Goal: Transaction & Acquisition: Purchase product/service

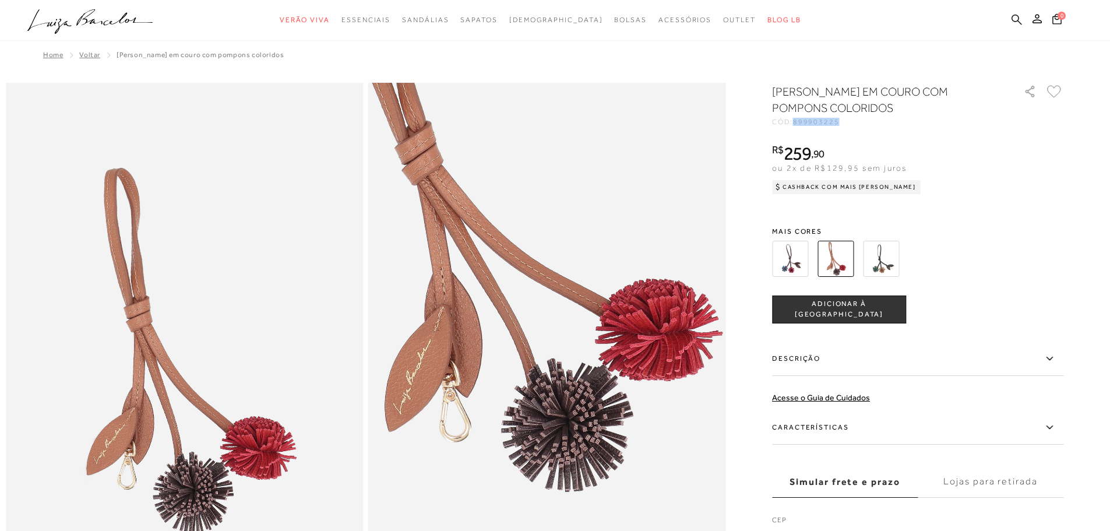
click at [1019, 21] on icon at bounding box center [1016, 19] width 10 height 11
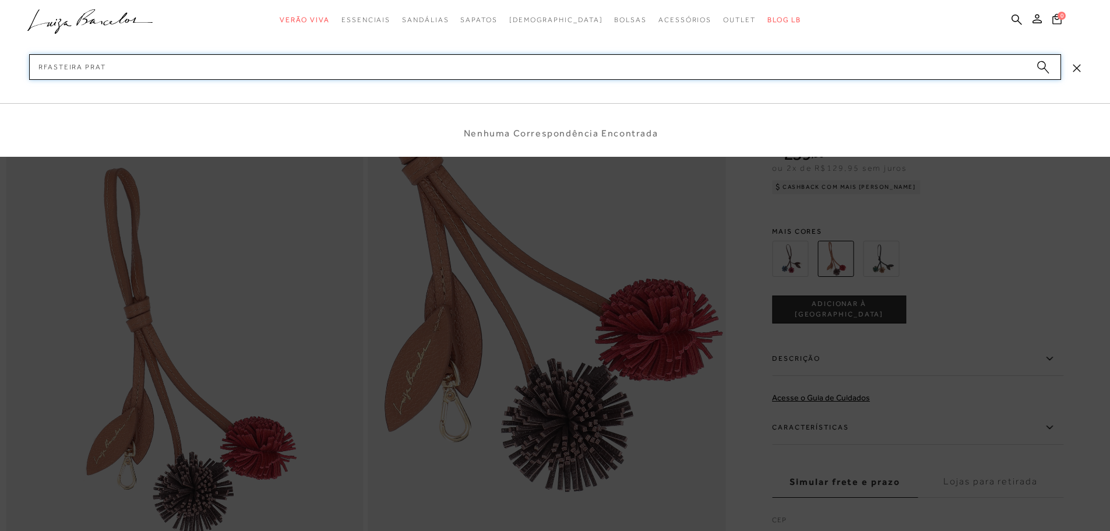
type input "RFASTEIRA PRATA"
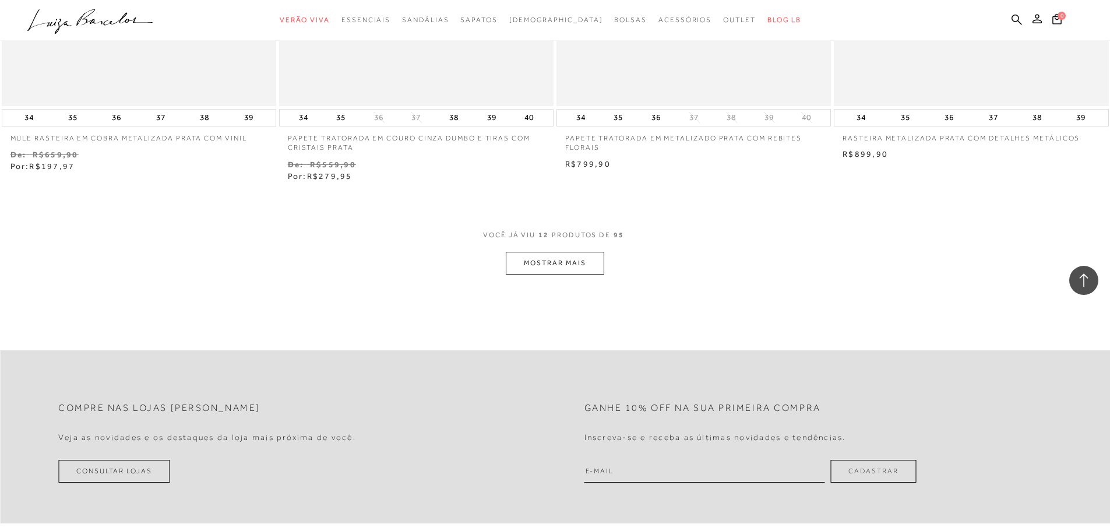
scroll to position [1456, 0]
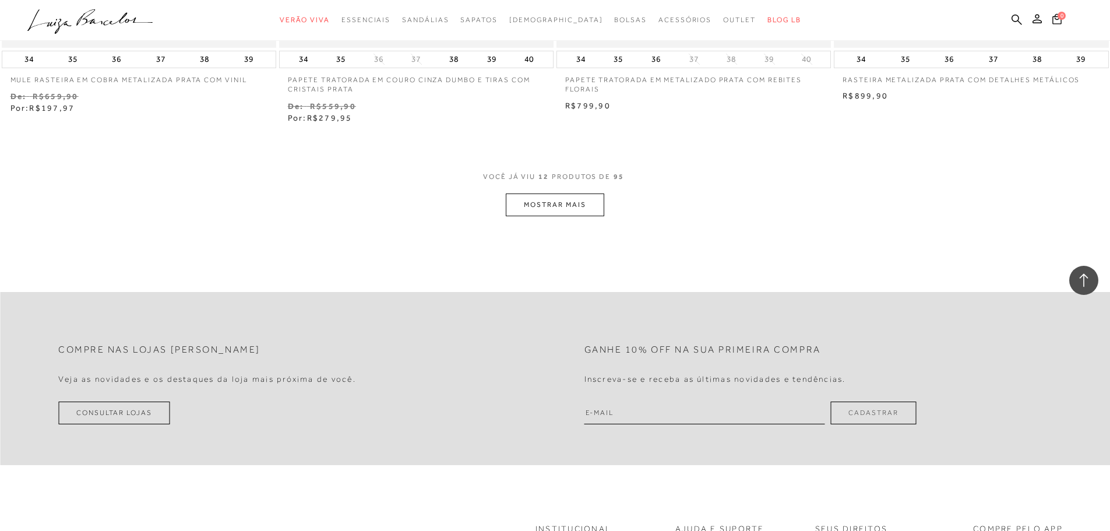
click at [568, 200] on button "MOSTRAR MAIS" at bounding box center [555, 204] width 98 height 23
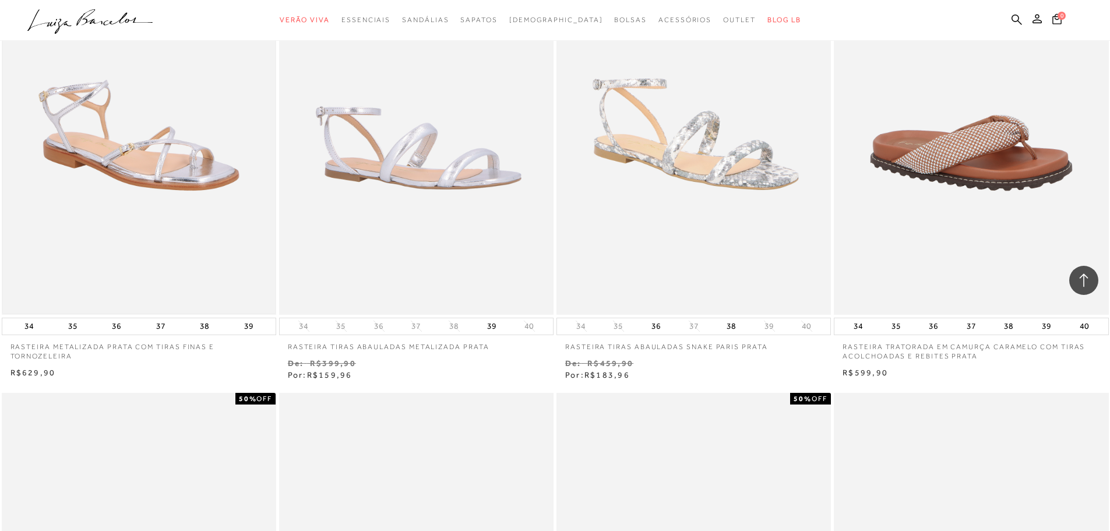
click at [121, 121] on img at bounding box center [139, 108] width 272 height 408
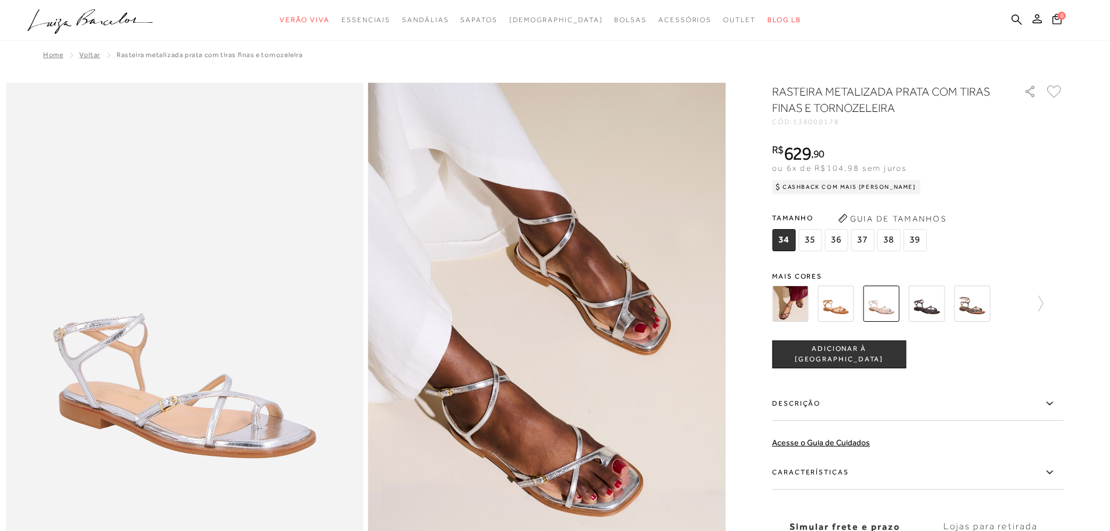
drag, startPoint x: 799, startPoint y: 119, endPoint x: 834, endPoint y: 117, distance: 35.0
click at [836, 117] on div "RASTEIRA METALIZADA PRATA COM TIRAS FINAS E TORNOZELEIRA CÓD: 138000178" at bounding box center [891, 104] width 239 height 42
click at [832, 126] on div "RASTEIRA METALIZADA PRATA COM TIRAS FINAS E TORNOZELEIRA CÓD: 138000178 × É nec…" at bounding box center [917, 342] width 291 height 518
drag, startPoint x: 801, startPoint y: 121, endPoint x: 847, endPoint y: 124, distance: 46.1
click at [847, 124] on div "CÓD: 138000178" at bounding box center [888, 121] width 233 height 7
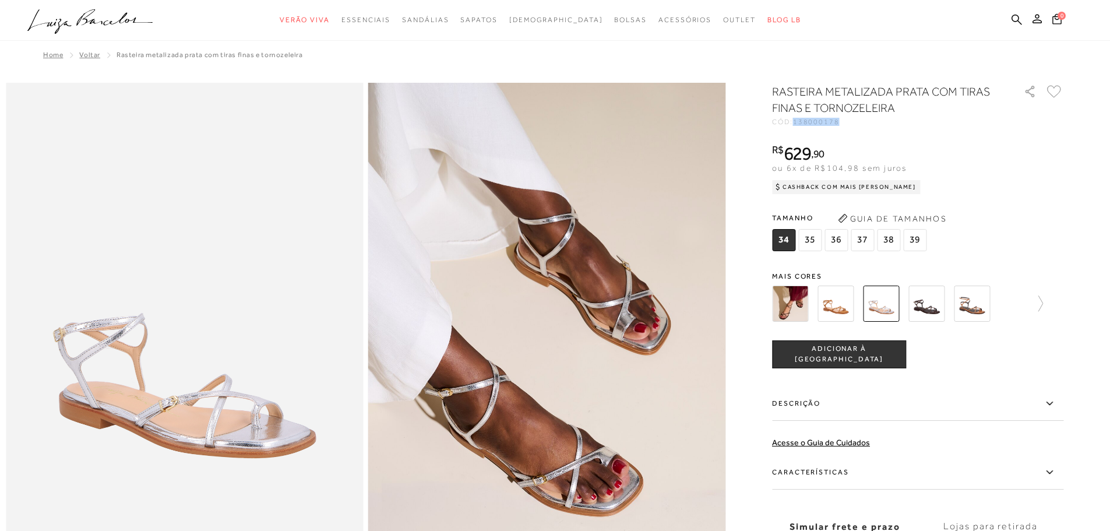
copy span "138000178"
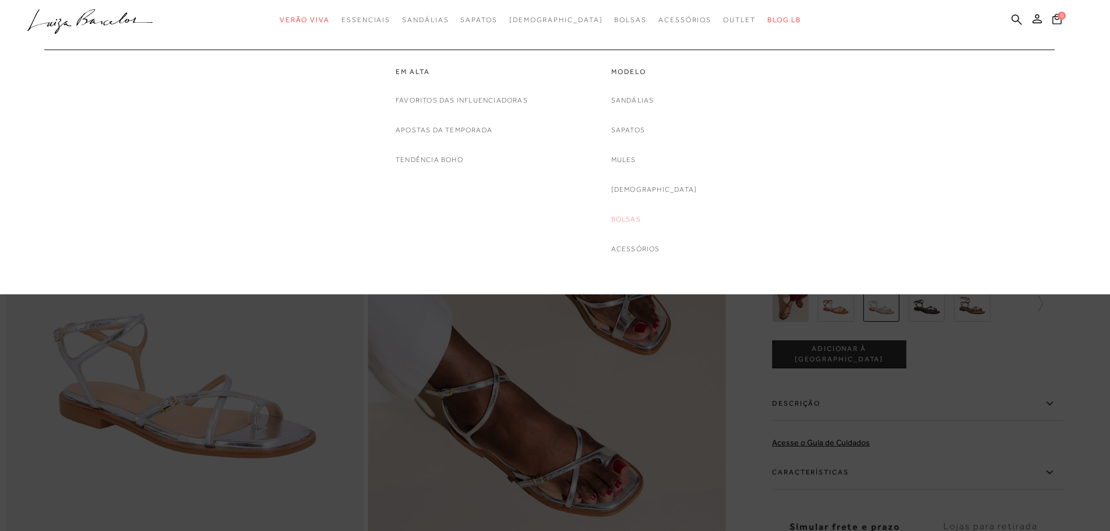
click at [632, 218] on link "Bolsas" at bounding box center [626, 219] width 30 height 12
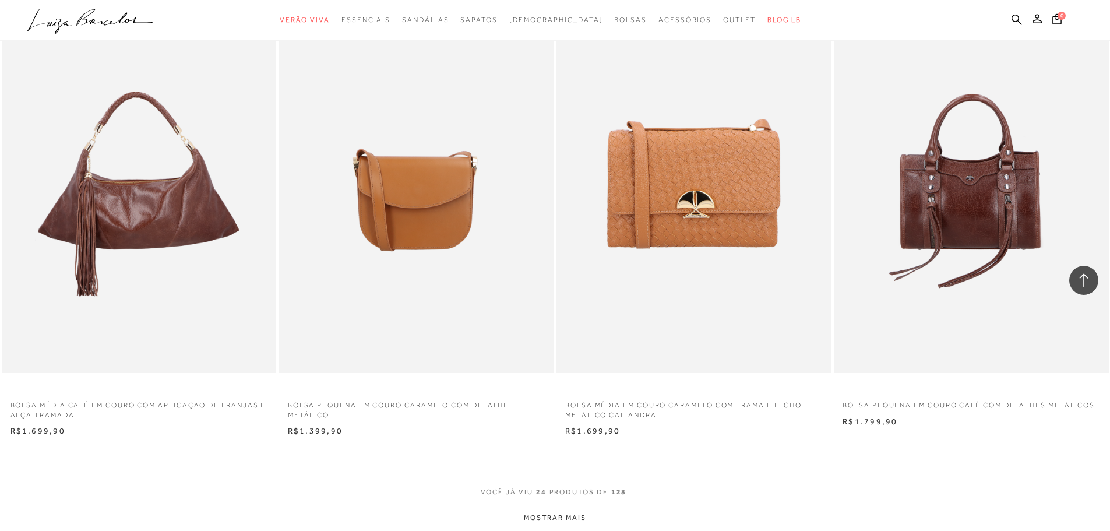
scroll to position [2854, 0]
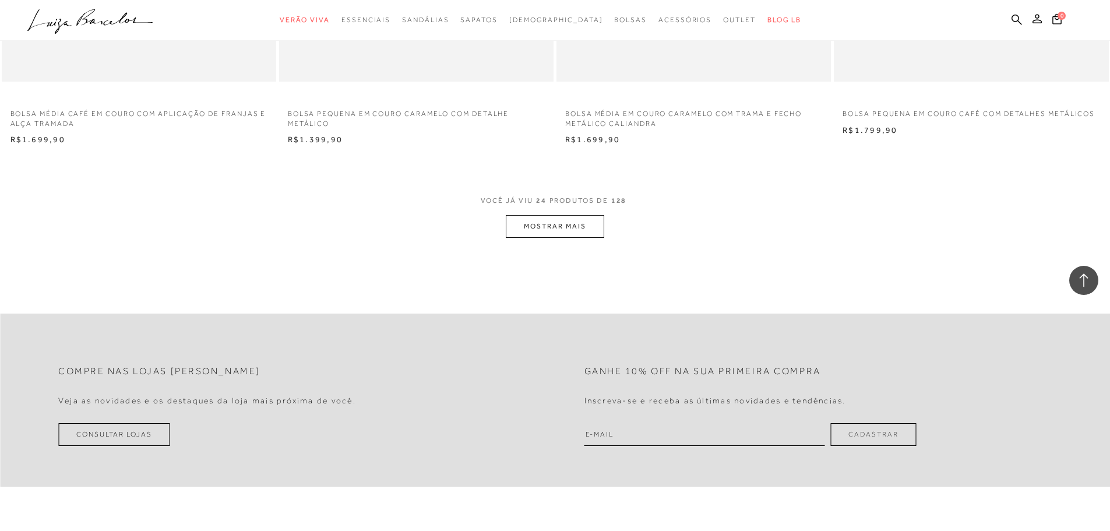
click at [549, 227] on button "MOSTRAR MAIS" at bounding box center [555, 226] width 98 height 23
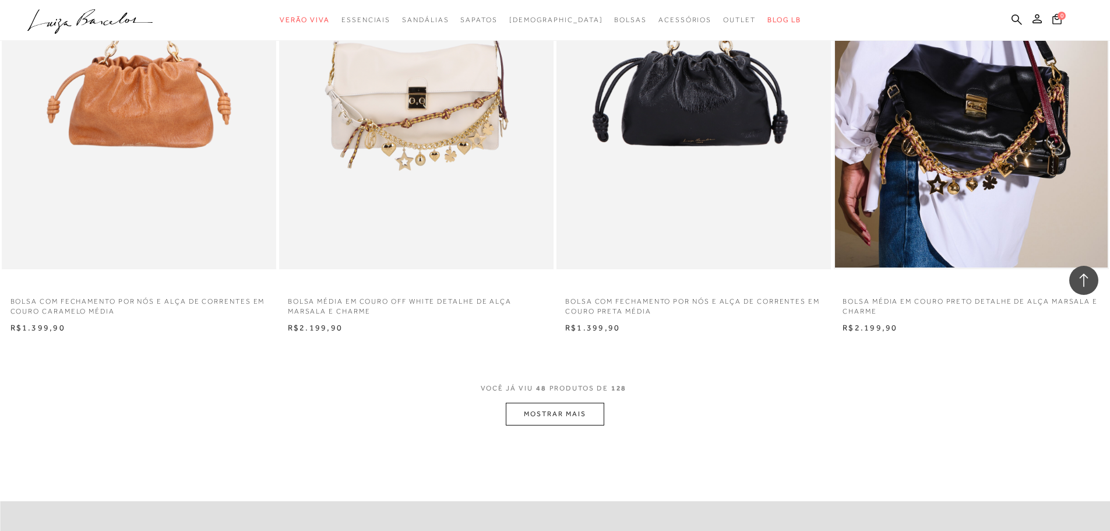
scroll to position [5825, 0]
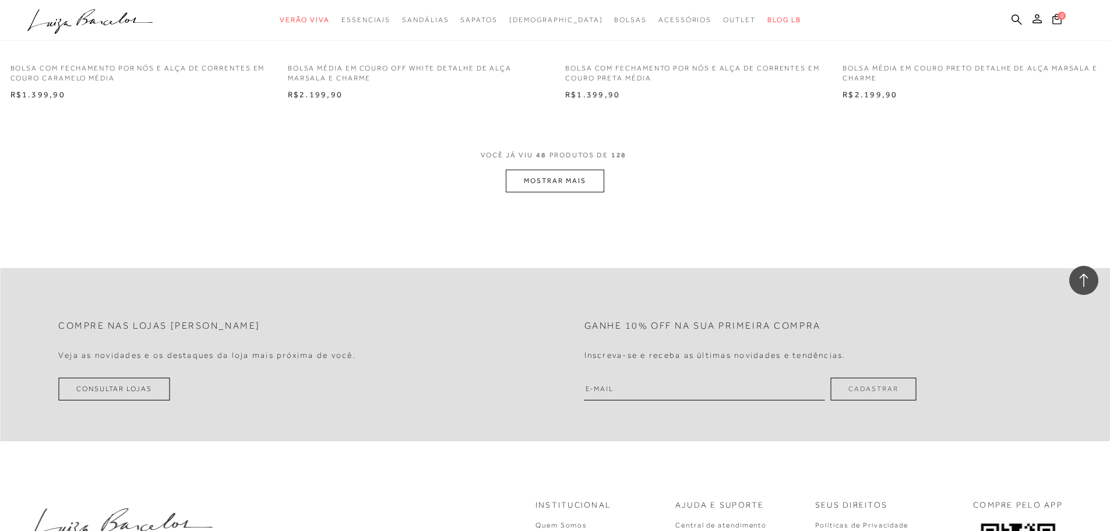
click at [576, 180] on button "MOSTRAR MAIS" at bounding box center [555, 180] width 98 height 23
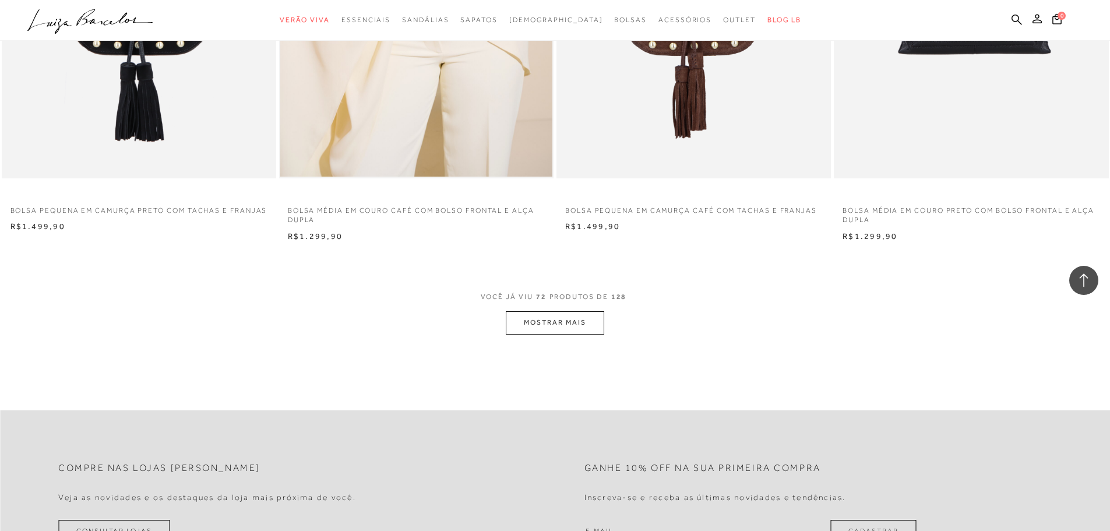
scroll to position [8679, 0]
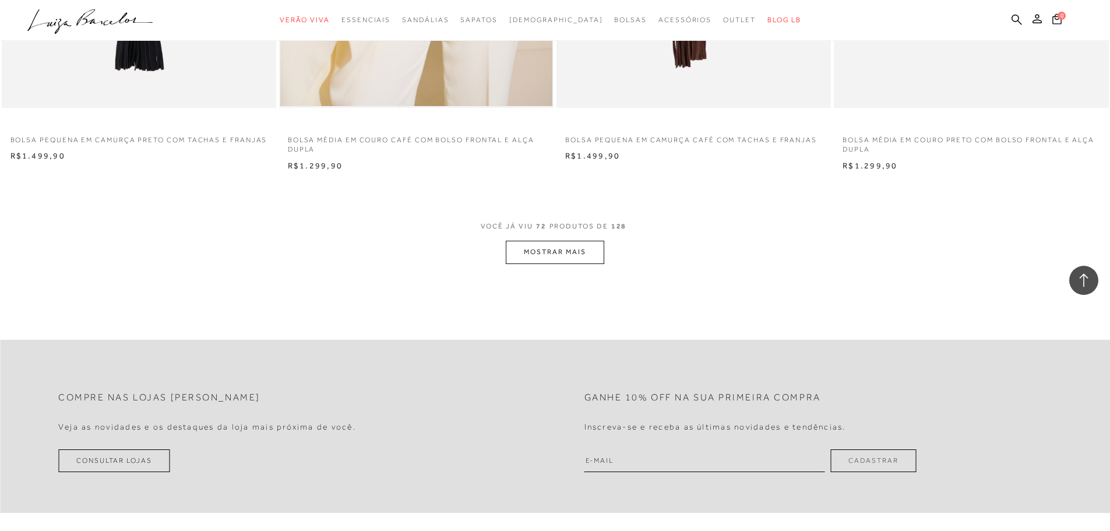
click at [539, 250] on button "MOSTRAR MAIS" at bounding box center [555, 252] width 98 height 23
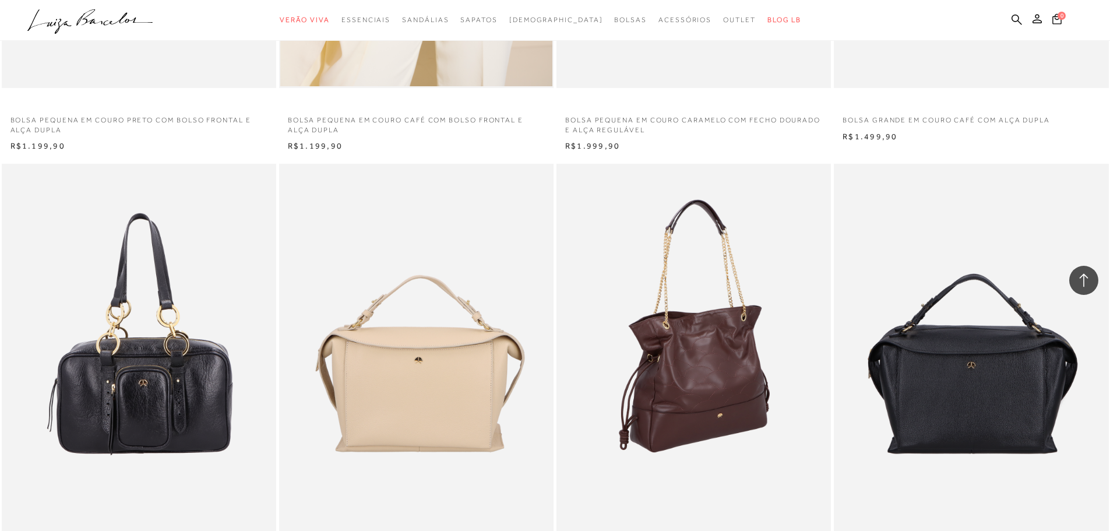
scroll to position [9902, 0]
